Goal: Task Accomplishment & Management: Complete application form

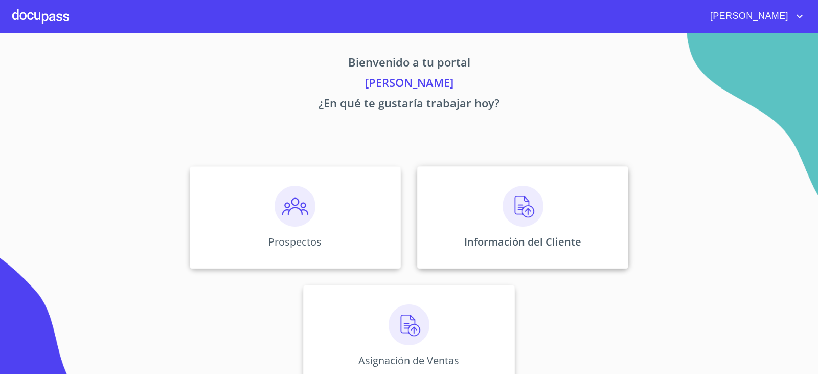
click at [518, 207] on img at bounding box center [523, 206] width 41 height 41
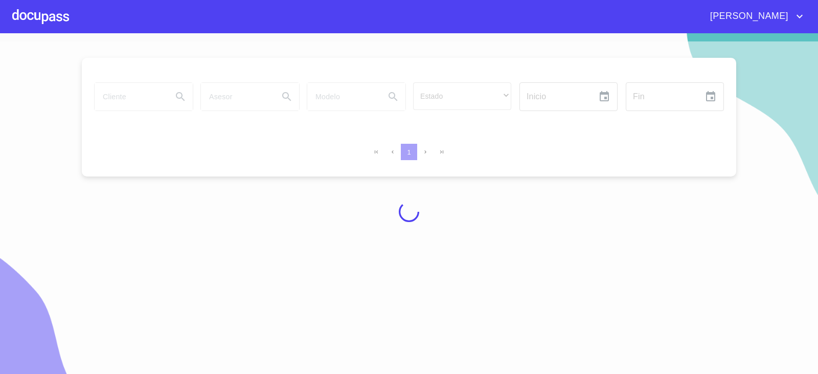
click at [34, 14] on div at bounding box center [40, 16] width 57 height 33
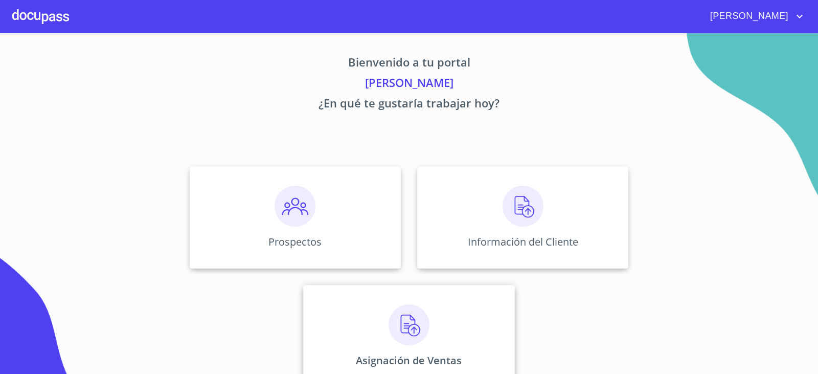
click at [414, 326] on img at bounding box center [409, 324] width 41 height 41
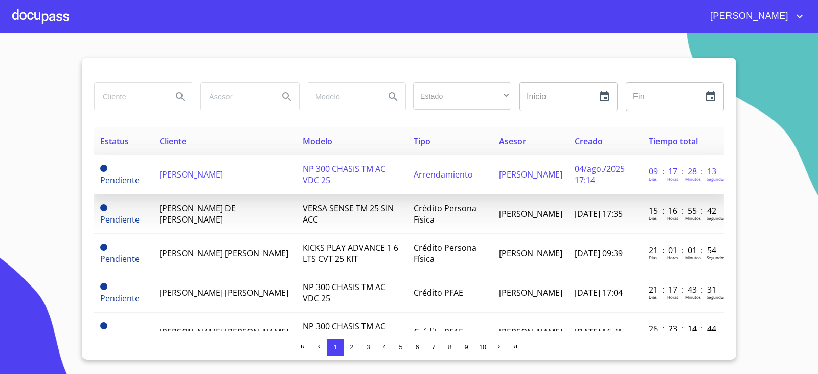
click at [223, 174] on span "[PERSON_NAME]" at bounding box center [191, 174] width 63 height 11
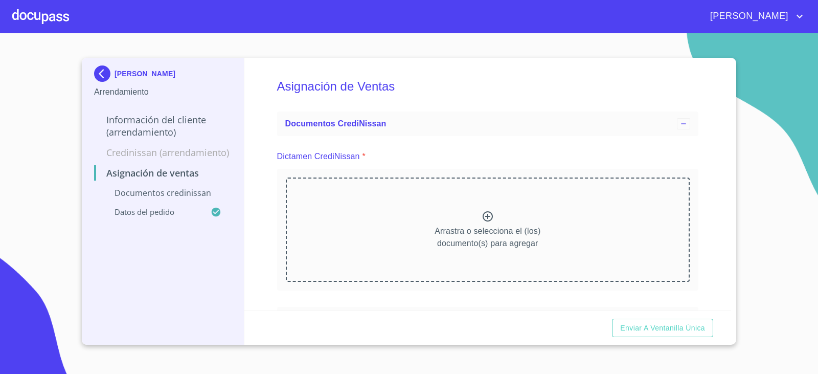
click at [486, 219] on icon at bounding box center [488, 216] width 12 height 12
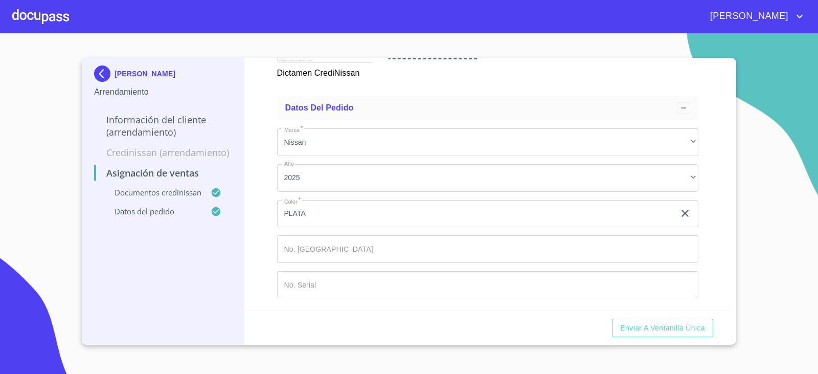
scroll to position [395, 0]
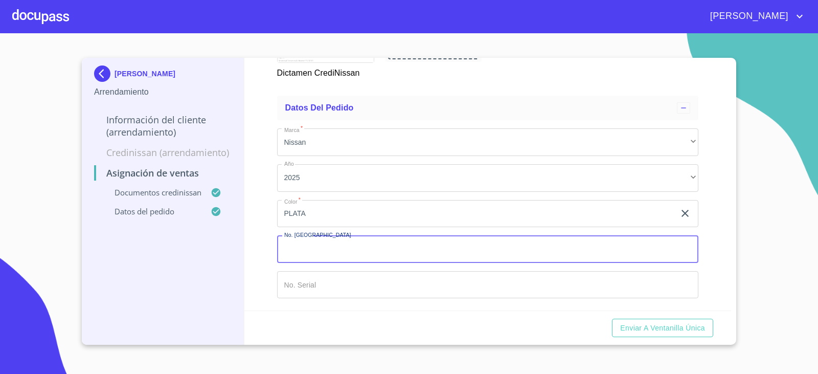
click at [361, 257] on input "Marca   *" at bounding box center [488, 249] width 422 height 28
type input "148762"
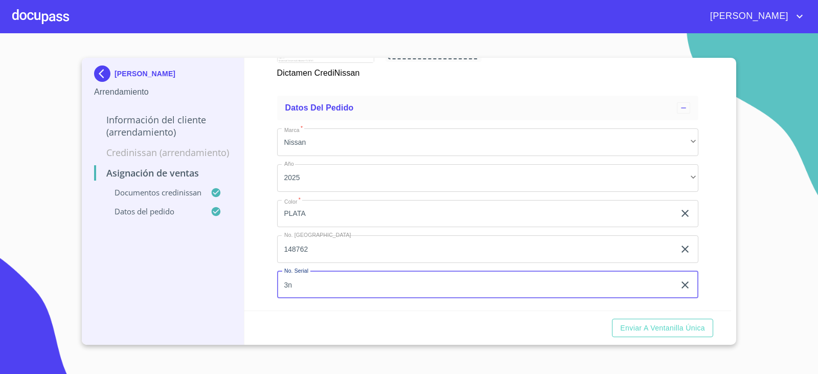
type input "3"
type input "[US_VEHICLE_IDENTIFICATION_NUMBER]"
click at [646, 326] on span "Enviar a Ventanilla única" at bounding box center [662, 328] width 85 height 13
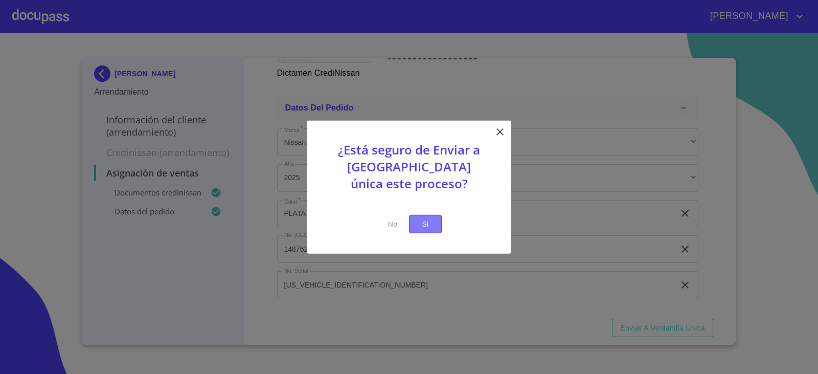
click at [425, 219] on span "Si" at bounding box center [425, 223] width 16 height 13
